Goal: Task Accomplishment & Management: Use online tool/utility

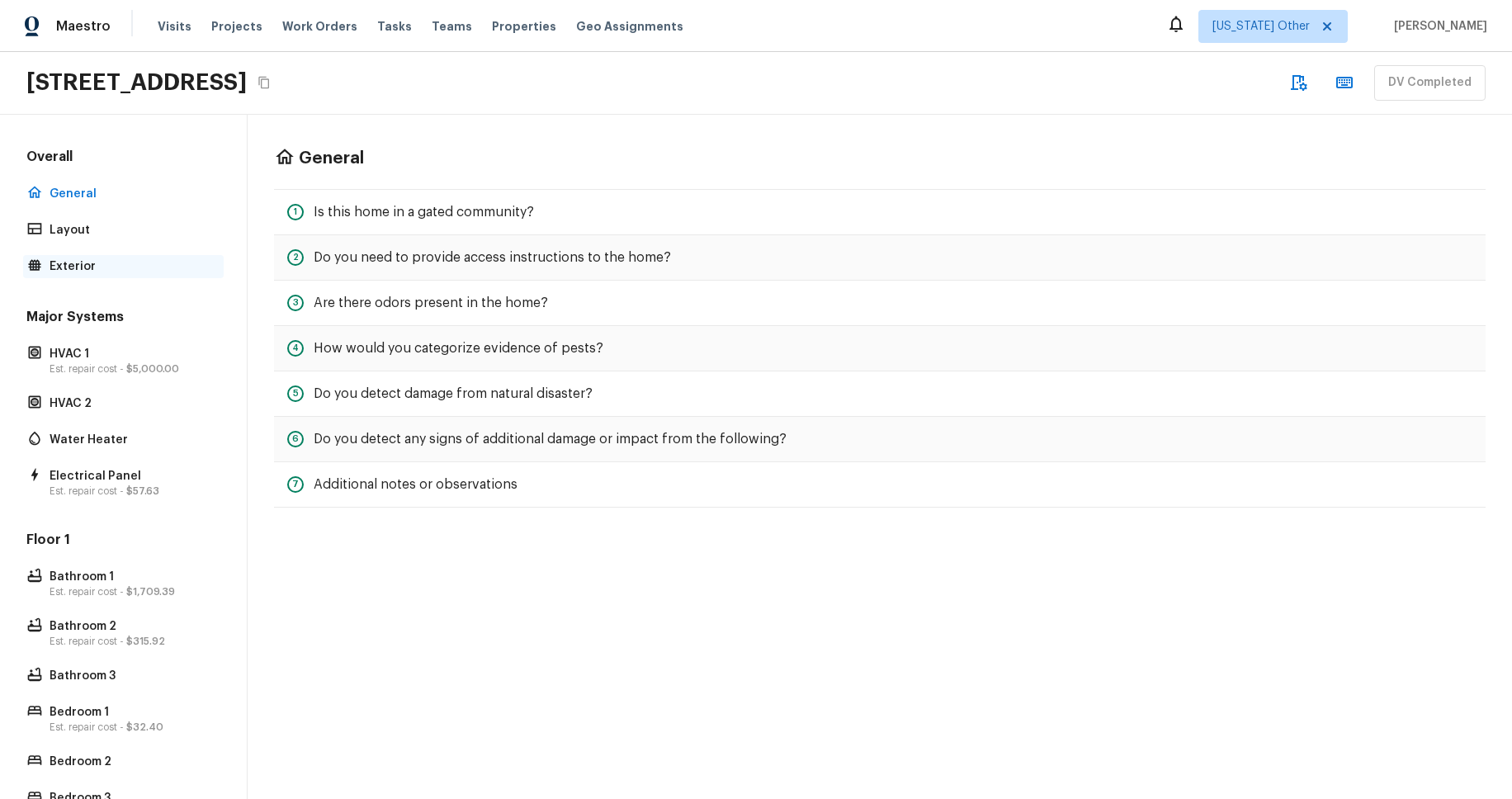
click at [75, 271] on p "Exterior" at bounding box center [131, 267] width 164 height 16
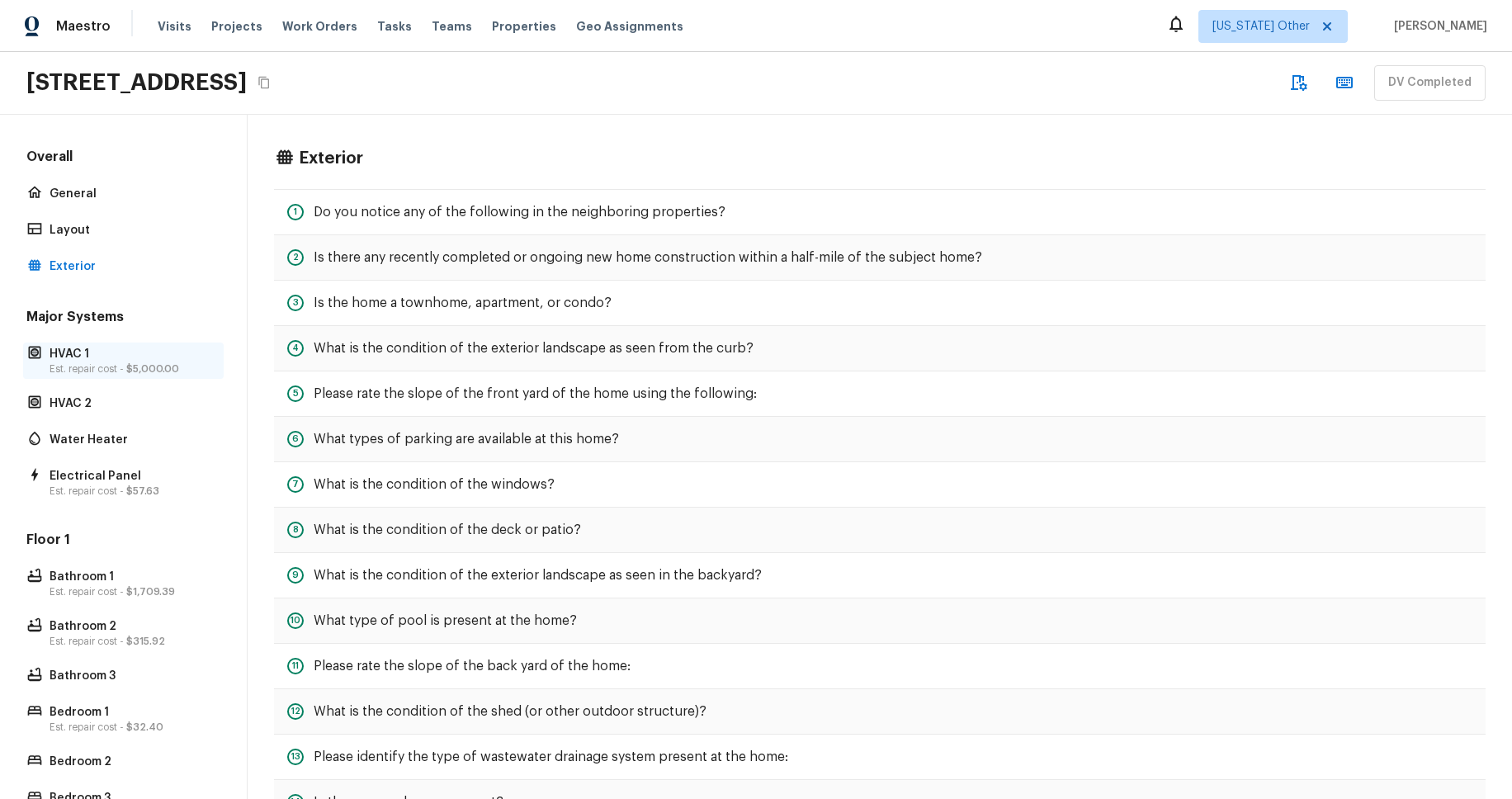
click at [115, 359] on p "HVAC 1" at bounding box center [131, 354] width 164 height 16
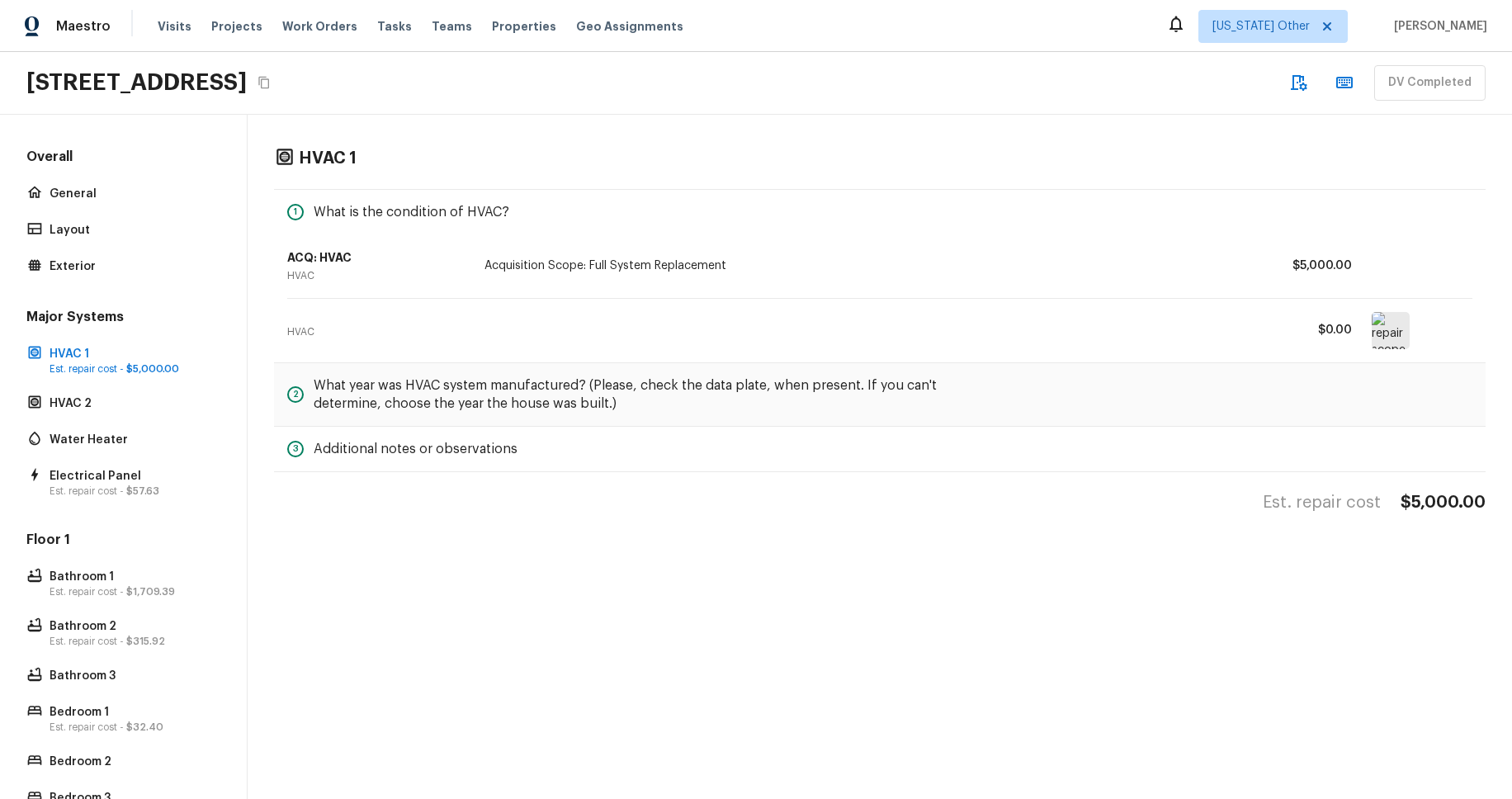
scroll to position [361, 0]
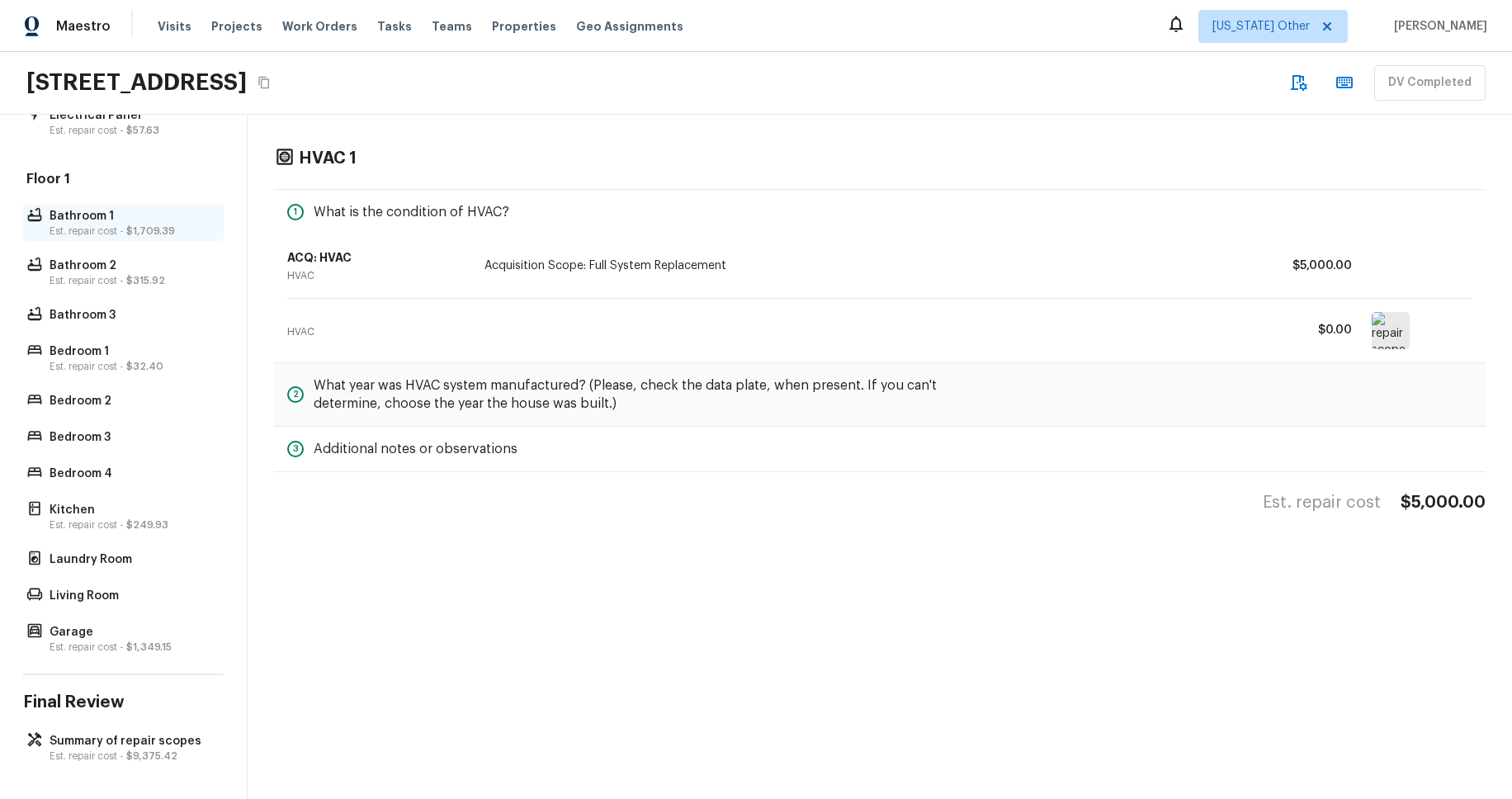
click at [149, 229] on span "$1,709.39" at bounding box center [150, 231] width 48 height 10
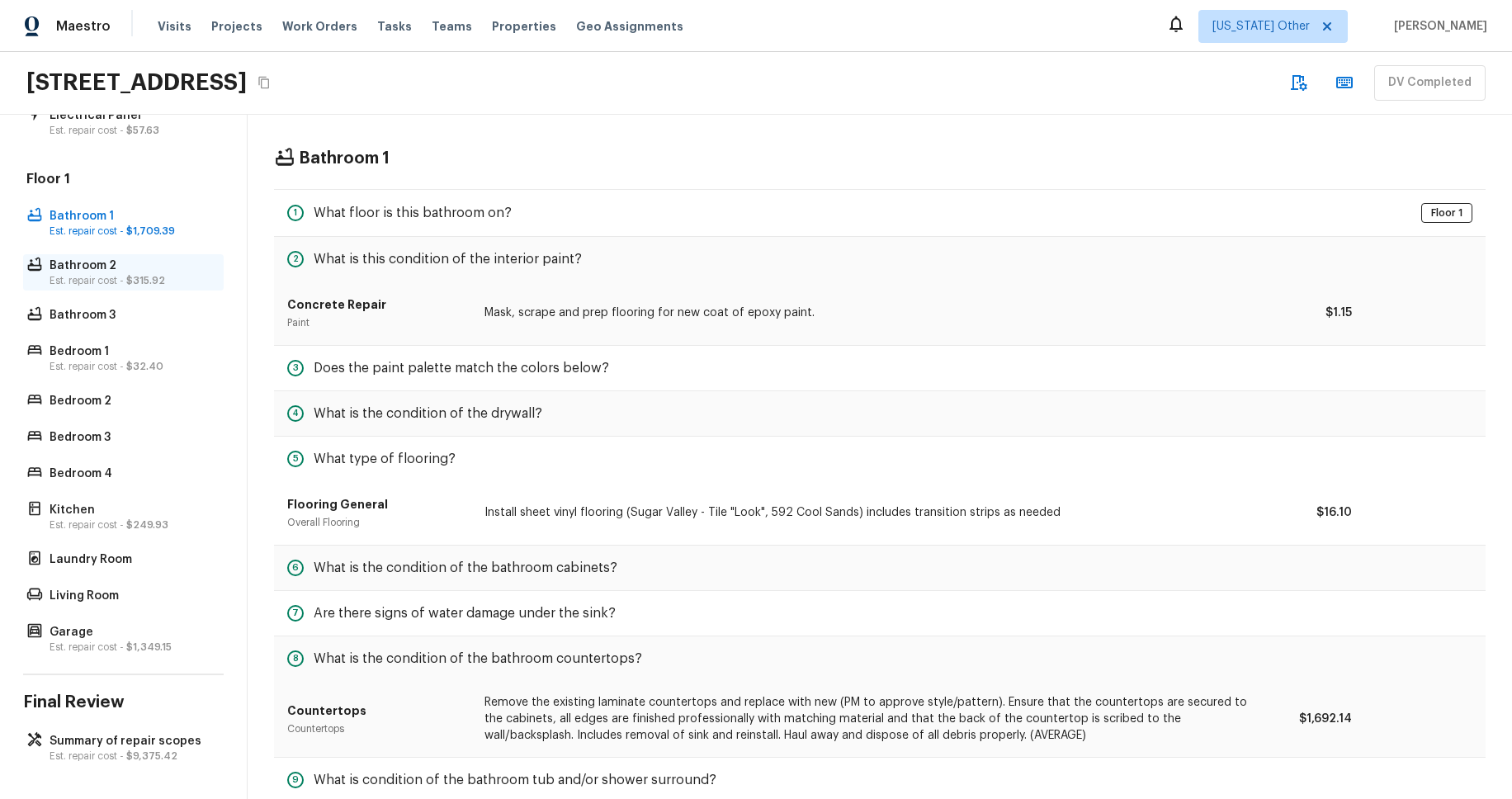
click at [146, 276] on span "$315.92" at bounding box center [145, 280] width 38 height 10
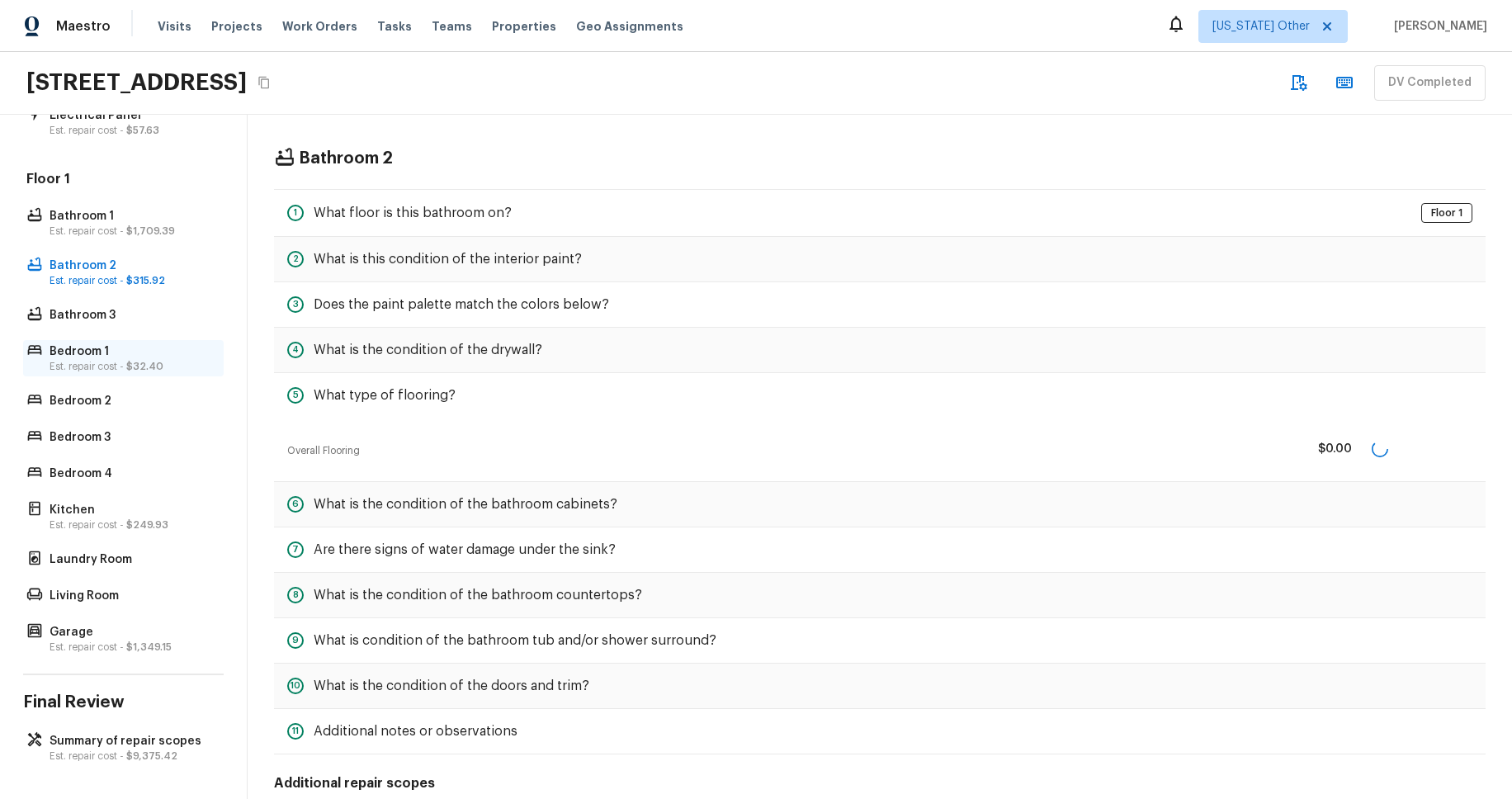
click at [144, 347] on p "Bedroom 1" at bounding box center [131, 351] width 164 height 16
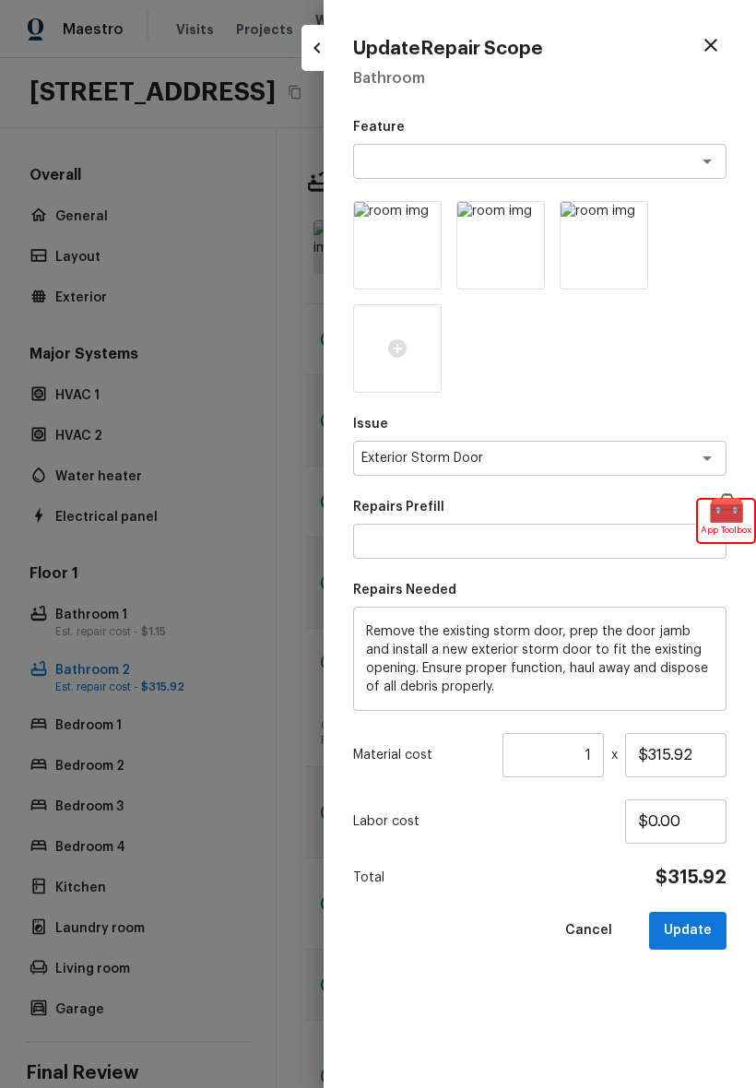
scroll to position [140, 0]
